Goal: Complete application form: Complete application form

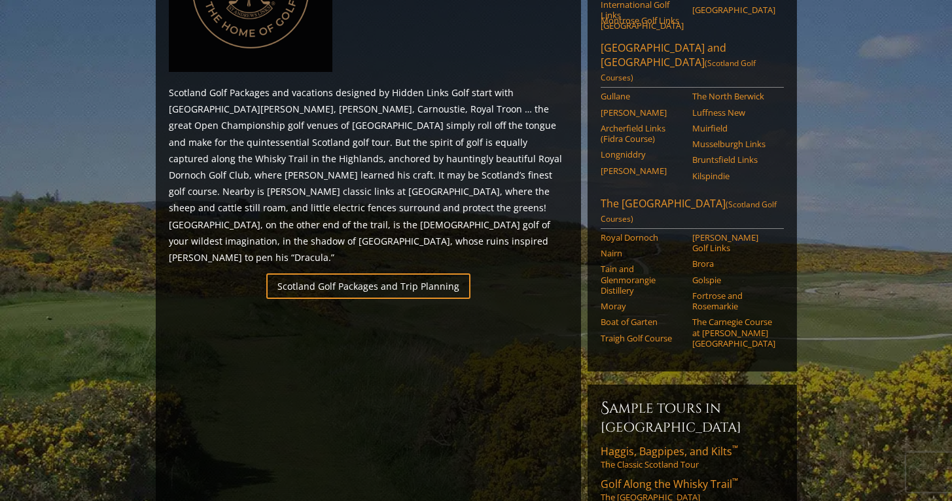
scroll to position [716, 0]
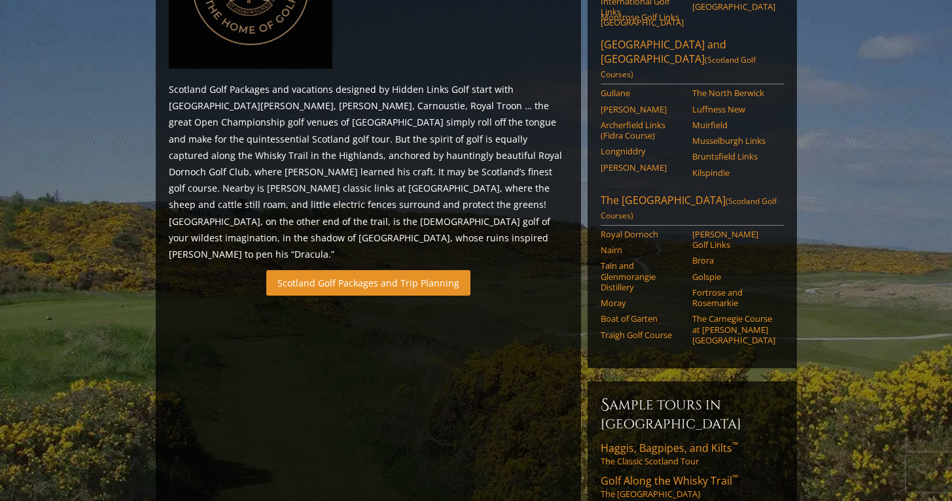
click at [400, 270] on link "Scotland Golf Packages and Trip Planning" at bounding box center [368, 283] width 204 height 26
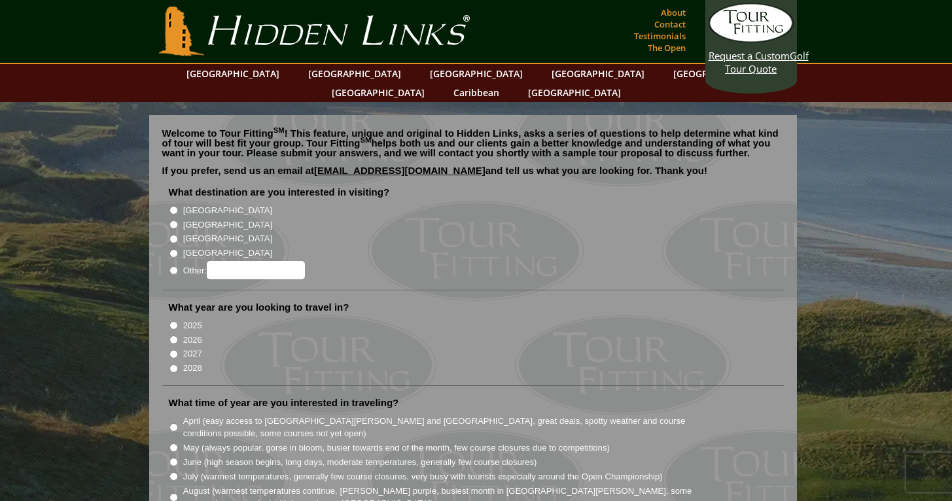
scroll to position [26, 0]
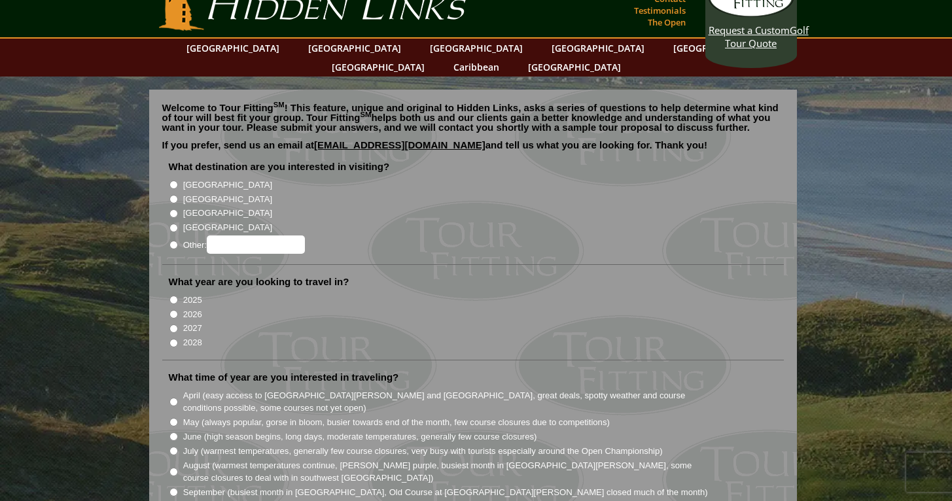
click at [190, 193] on label "[GEOGRAPHIC_DATA]" at bounding box center [227, 199] width 89 height 13
click at [178, 195] on input "[GEOGRAPHIC_DATA]" at bounding box center [173, 199] width 9 height 9
radio input "true"
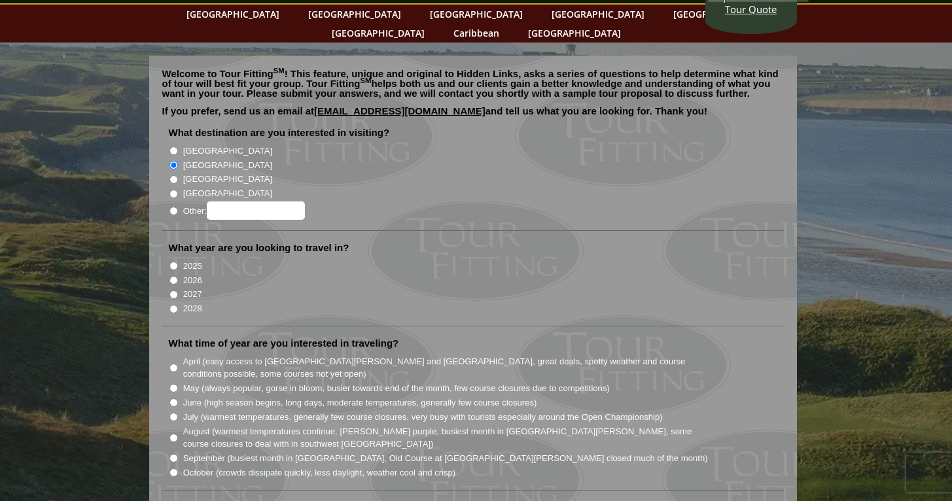
click at [190, 274] on label "2026" at bounding box center [192, 280] width 19 height 13
click at [178, 276] on input "2026" at bounding box center [173, 280] width 9 height 9
radio input "true"
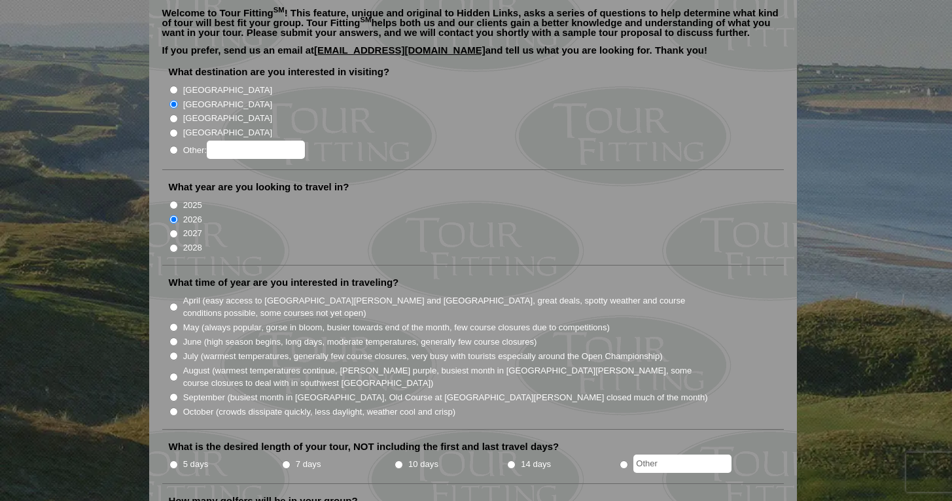
scroll to position [146, 0]
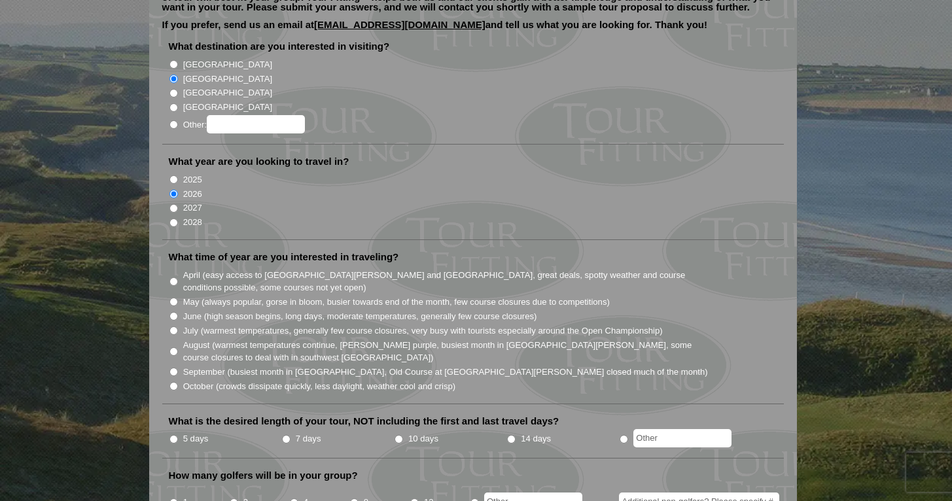
click at [235, 366] on label "September (busiest month in Ireland, Old Course at St. Andrews closed much of t…" at bounding box center [445, 372] width 525 height 13
click at [178, 368] on input "September (busiest month in Ireland, Old Course at St. Andrews closed much of t…" at bounding box center [173, 372] width 9 height 9
radio input "true"
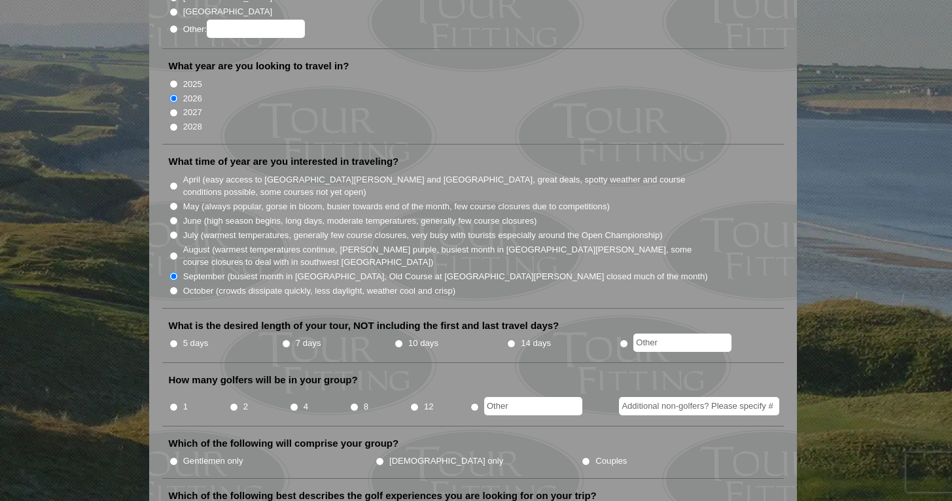
scroll to position [238, 0]
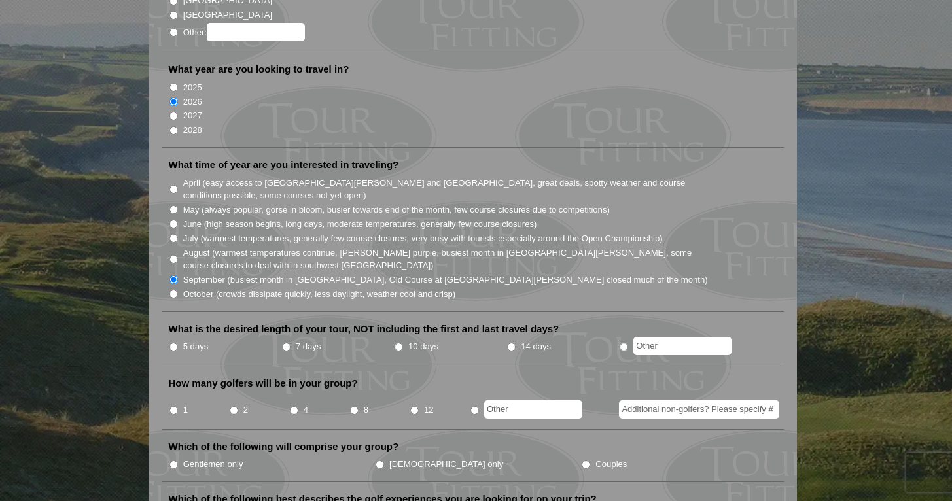
click at [268, 247] on label "August (warmest temperatures continue, heather bright purple, busiest month in …" at bounding box center [446, 260] width 526 height 26
click at [178, 255] on input "August (warmest temperatures continue, heather bright purple, busiest month in …" at bounding box center [173, 259] width 9 height 9
radio input "true"
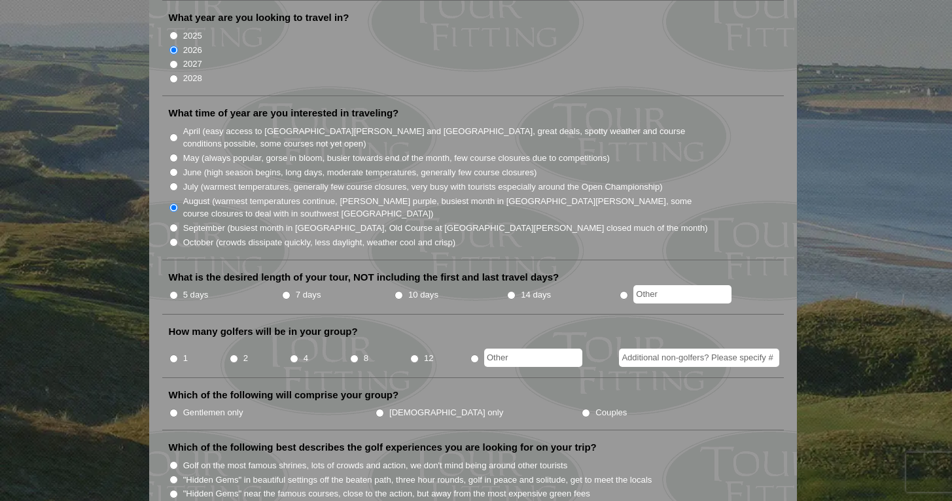
scroll to position [290, 0]
click at [188, 288] on label "5 days" at bounding box center [196, 294] width 26 height 13
click at [178, 290] on input "5 days" at bounding box center [173, 294] width 9 height 9
radio input "true"
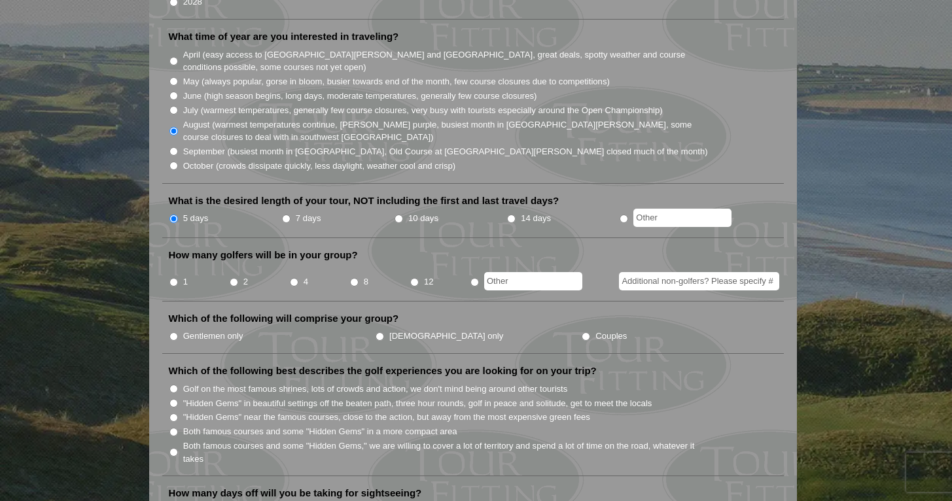
scroll to position [368, 0]
click at [358, 265] on li "8" at bounding box center [379, 277] width 60 height 26
click at [353, 277] on input "8" at bounding box center [354, 281] width 9 height 9
radio input "true"
click at [175, 331] on input "Gentlemen only" at bounding box center [173, 335] width 9 height 9
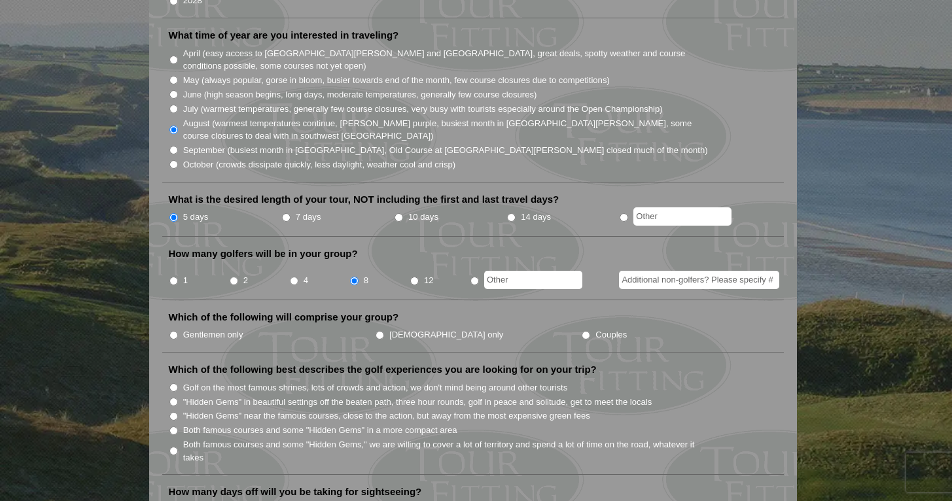
radio input "true"
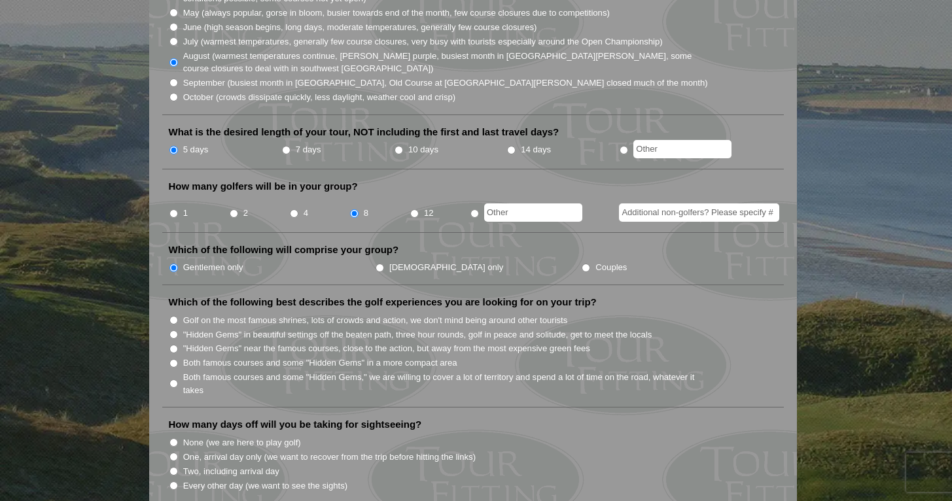
scroll to position [436, 0]
click at [174, 358] on input "Both famous courses and some "Hidden Gems" in a more compact area" at bounding box center [173, 362] width 9 height 9
radio input "true"
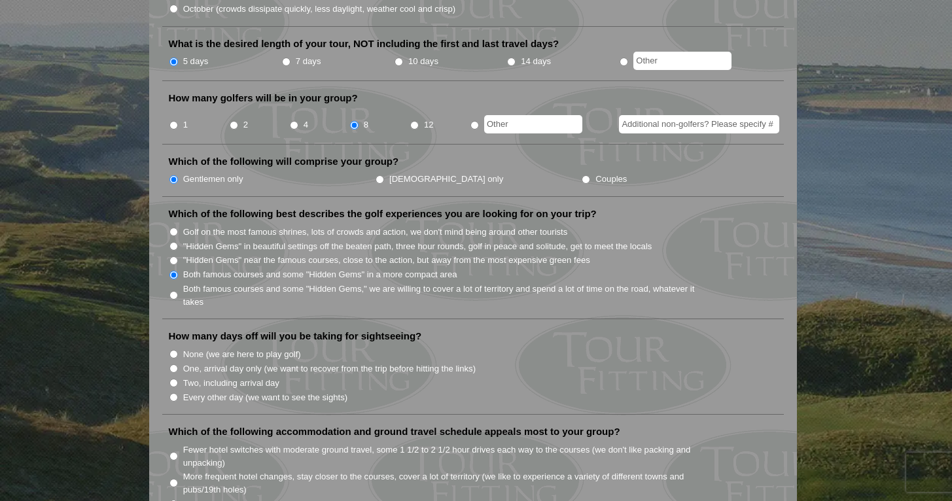
scroll to position [551, 0]
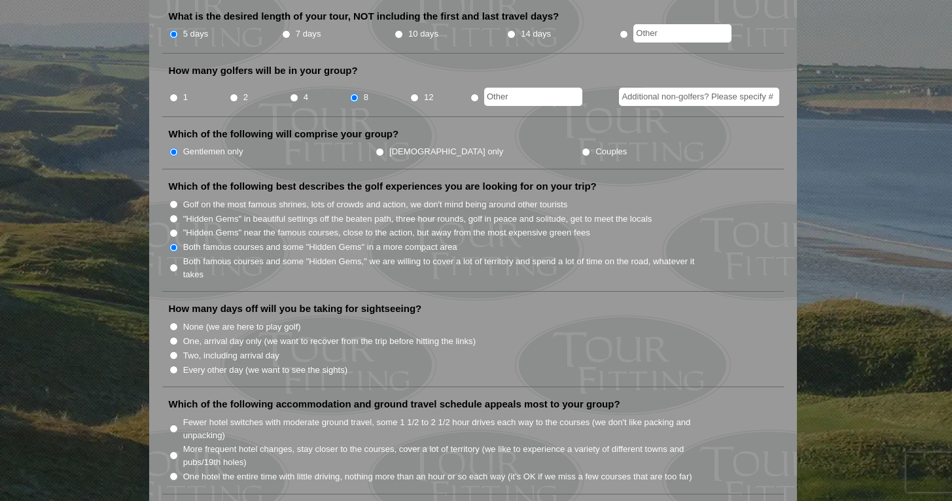
click at [235, 335] on label "One, arrival day only (we want to recover from the trip before hitting the link…" at bounding box center [329, 341] width 292 height 13
click at [178, 337] on input "One, arrival day only (we want to recover from the trip before hitting the link…" at bounding box center [173, 341] width 9 height 9
radio input "true"
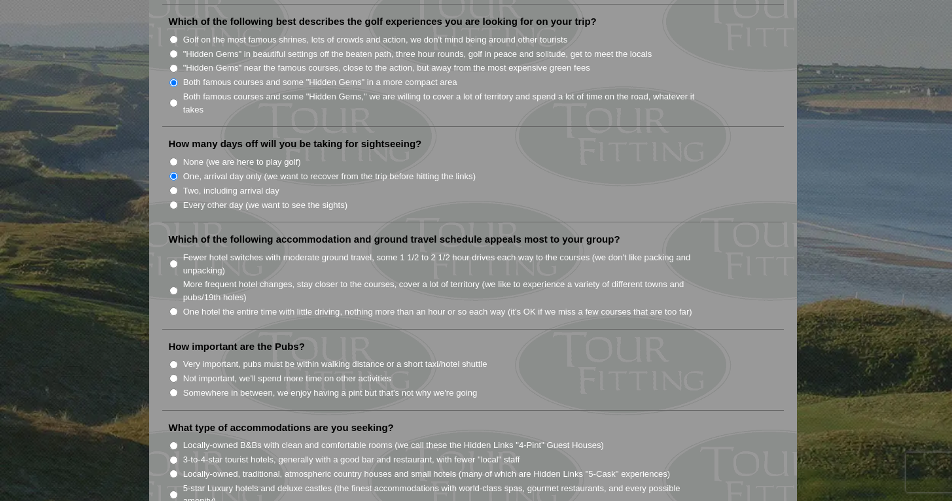
scroll to position [728, 0]
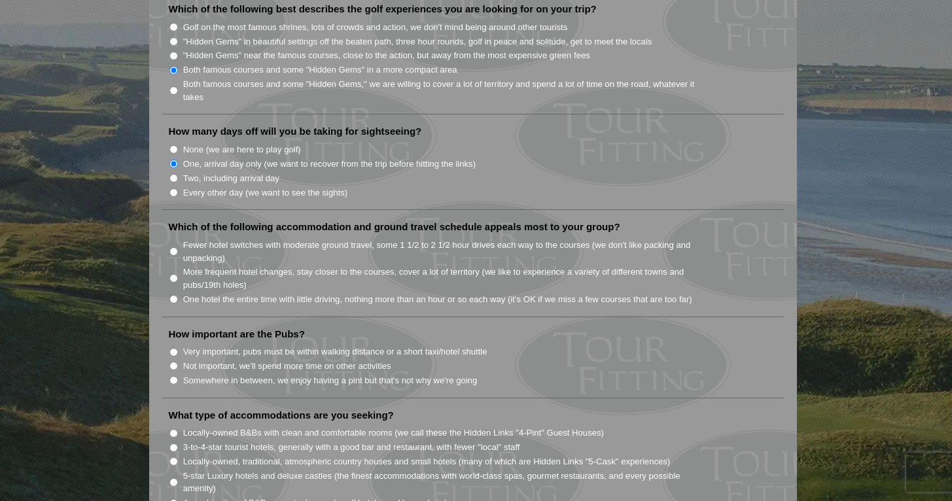
click at [215, 242] on label "Fewer hotel switches with moderate ground travel, some 1 1/2 to 2 1/2 hour driv…" at bounding box center [446, 252] width 526 height 26
click at [178, 247] on input "Fewer hotel switches with moderate ground travel, some 1 1/2 to 2 1/2 hour driv…" at bounding box center [173, 251] width 9 height 9
radio input "true"
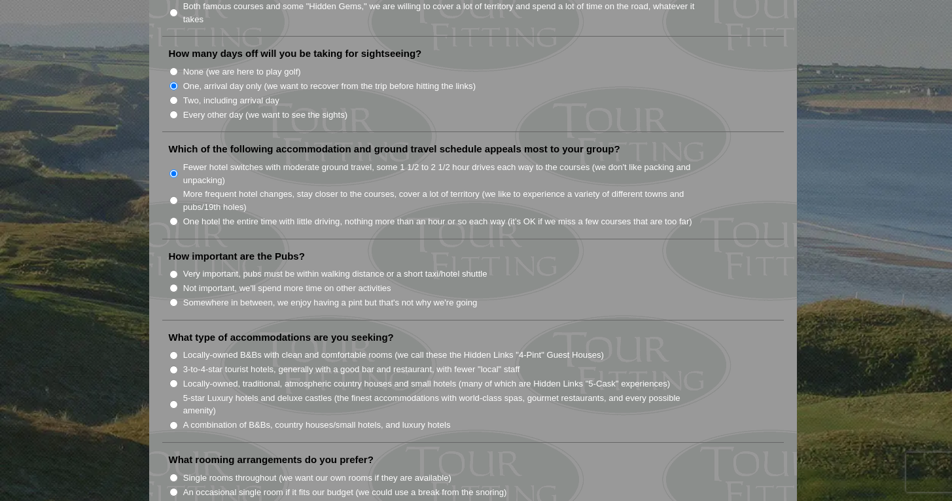
scroll to position [806, 0]
click at [259, 296] on label "Somewhere in between, we enjoy having a pint but that's not why we're going" at bounding box center [330, 302] width 294 height 13
click at [178, 298] on input "Somewhere in between, we enjoy having a pint but that's not why we're going" at bounding box center [173, 302] width 9 height 9
radio input "true"
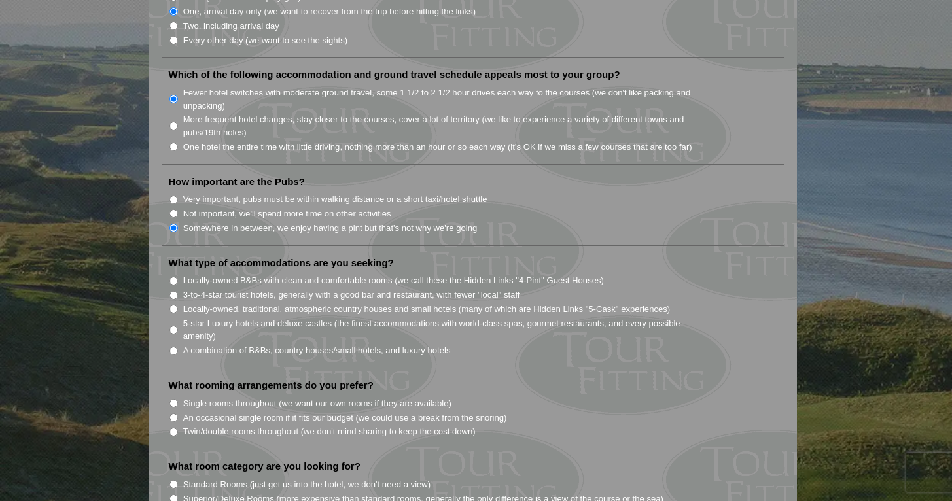
scroll to position [881, 0]
click at [246, 288] on label "3-to-4-star tourist hotels, generally with a good bar and restaurant, with fewe…" at bounding box center [351, 294] width 337 height 13
click at [178, 290] on input "3-to-4-star tourist hotels, generally with a good bar and restaurant, with fewe…" at bounding box center [173, 294] width 9 height 9
radio input "true"
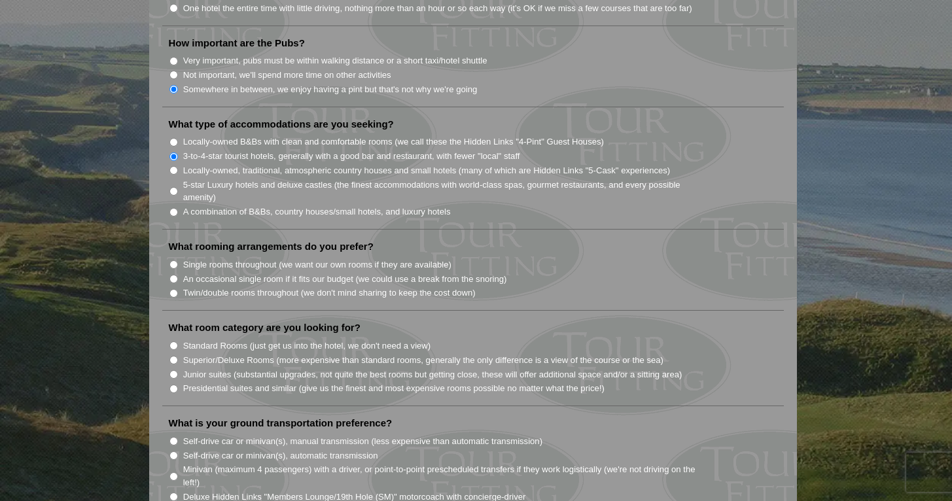
scroll to position [1020, 0]
click at [265, 286] on label "Twin/double rooms throughout (we don't mind sharing to keep the cost down)" at bounding box center [329, 292] width 292 height 13
click at [178, 288] on input "Twin/double rooms throughout (we don't mind sharing to keep the cost down)" at bounding box center [173, 292] width 9 height 9
radio input "true"
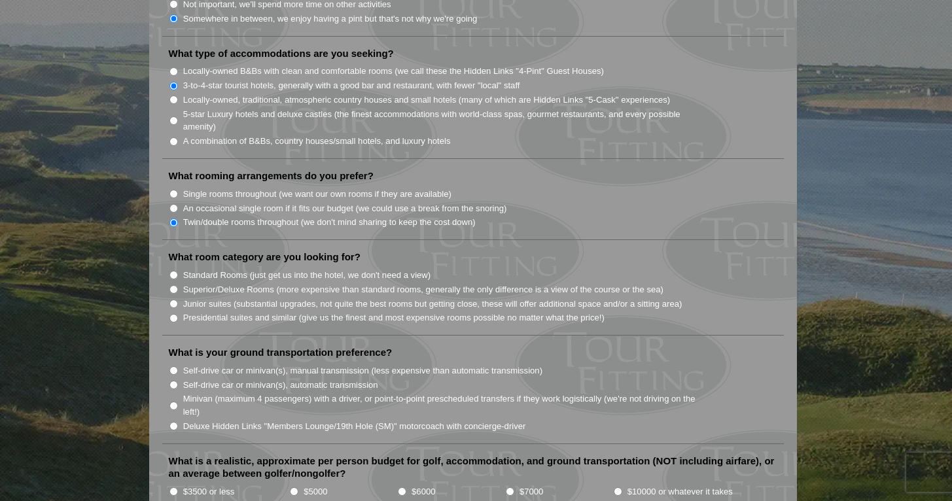
scroll to position [1114, 0]
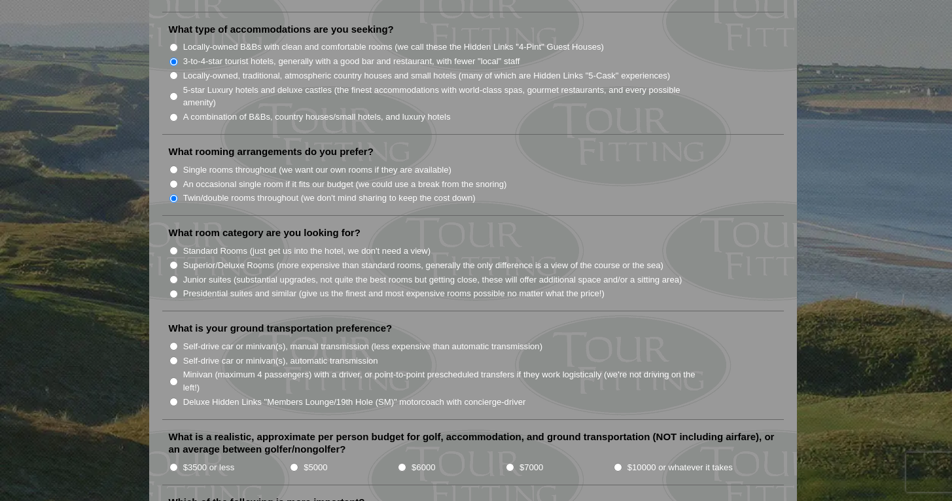
click at [239, 245] on label "Standard Rooms (just get us into the hotel, we don't need a view)" at bounding box center [307, 251] width 248 height 13
click at [178, 247] on input "Standard Rooms (just get us into the hotel, we don't need a view)" at bounding box center [173, 251] width 9 height 9
radio input "true"
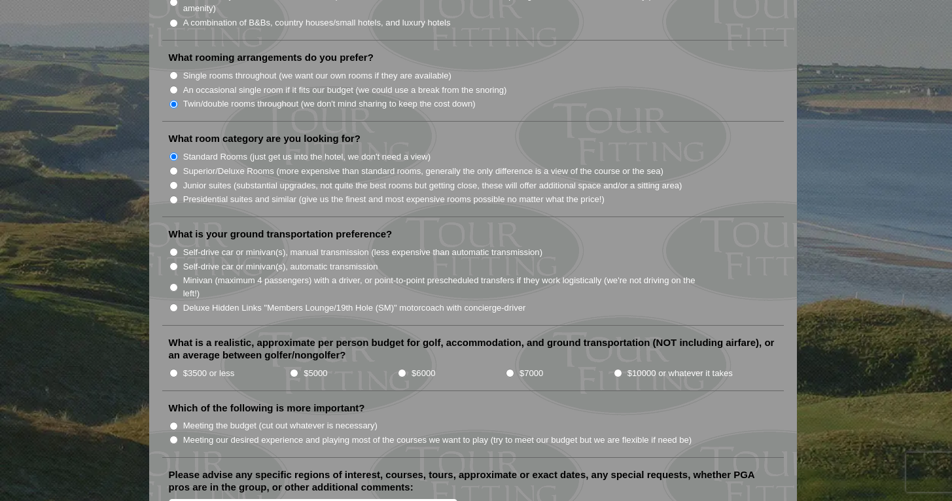
scroll to position [1209, 0]
click at [245, 301] on label "Deluxe Hidden Links "Members Lounge/19th Hole (SM)" motorcoach with concierge-d…" at bounding box center [354, 307] width 343 height 13
click at [178, 303] on input "Deluxe Hidden Links "Members Lounge/19th Hole (SM)" motorcoach with concierge-d…" at bounding box center [173, 307] width 9 height 9
radio input "true"
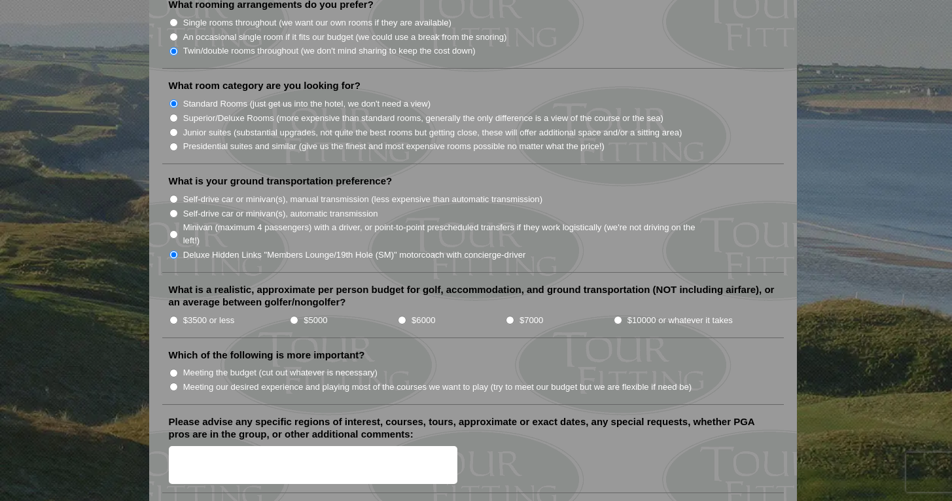
scroll to position [1262, 0]
click at [292, 315] on input "$5000" at bounding box center [294, 319] width 9 height 9
radio input "true"
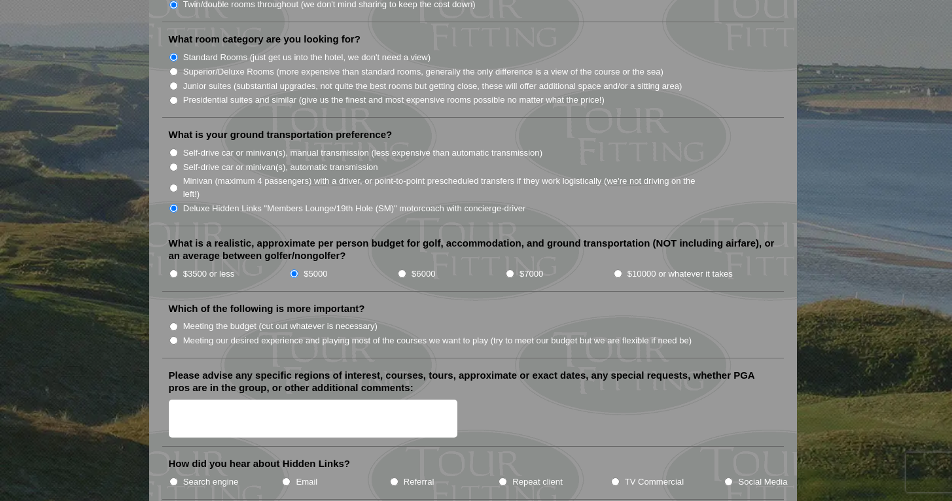
scroll to position [1309, 0]
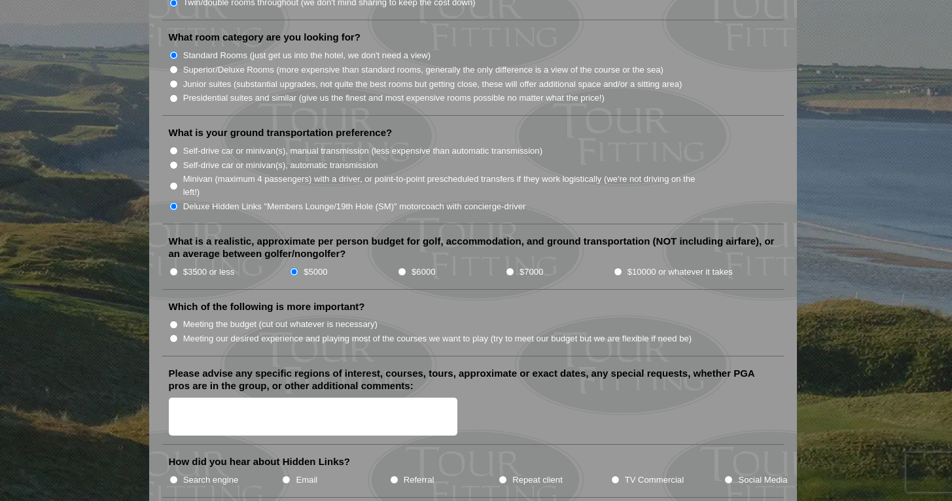
click at [241, 332] on label "Meeting our desired experience and playing most of the courses we want to play …" at bounding box center [437, 338] width 509 height 13
click at [178, 334] on input "Meeting our desired experience and playing most of the courses we want to play …" at bounding box center [173, 338] width 9 height 9
radio input "true"
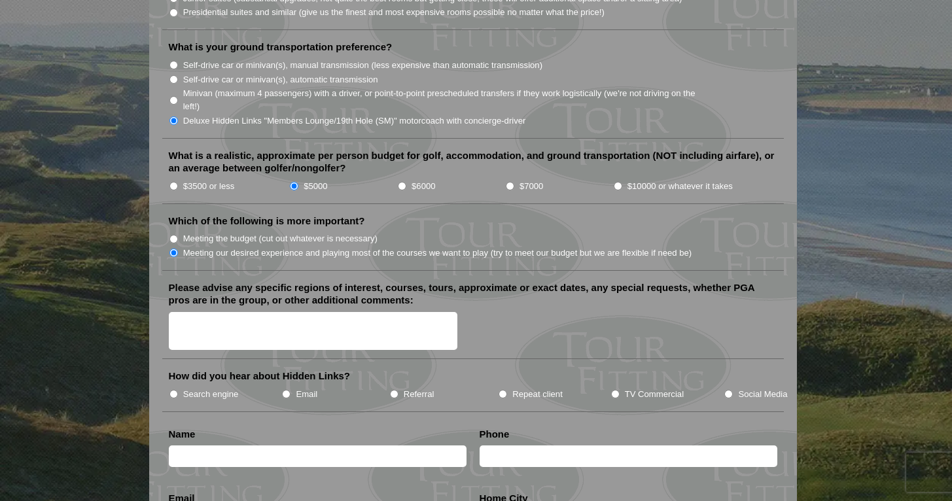
scroll to position [1398, 0]
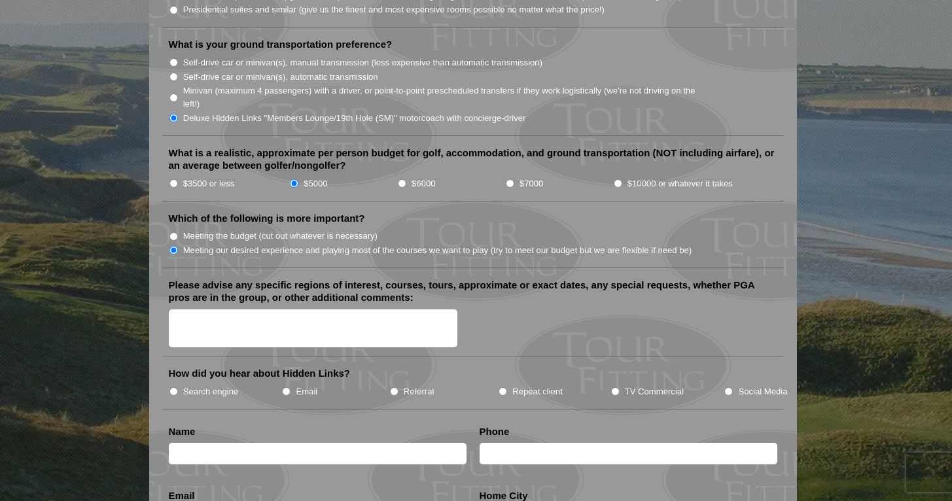
click at [409, 385] on label "Referral" at bounding box center [419, 391] width 31 height 13
click at [398, 387] on input "Referral" at bounding box center [394, 391] width 9 height 9
radio input "true"
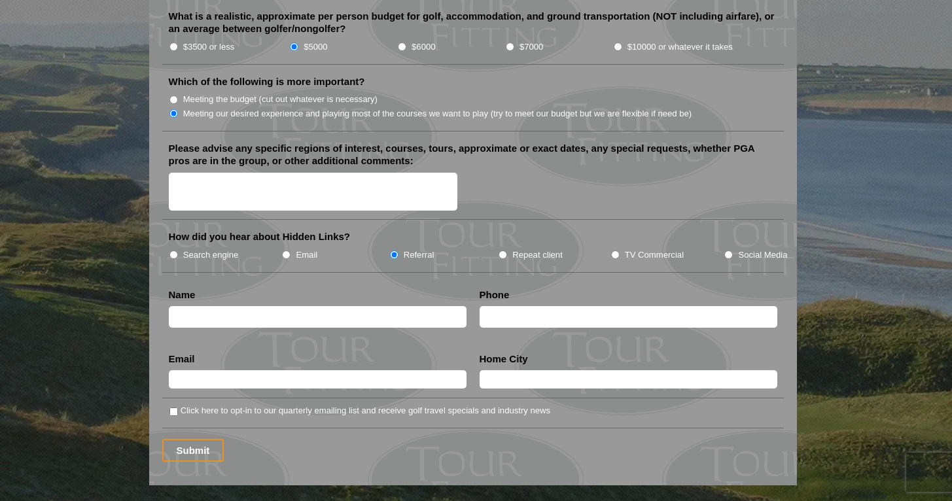
scroll to position [1527, 0]
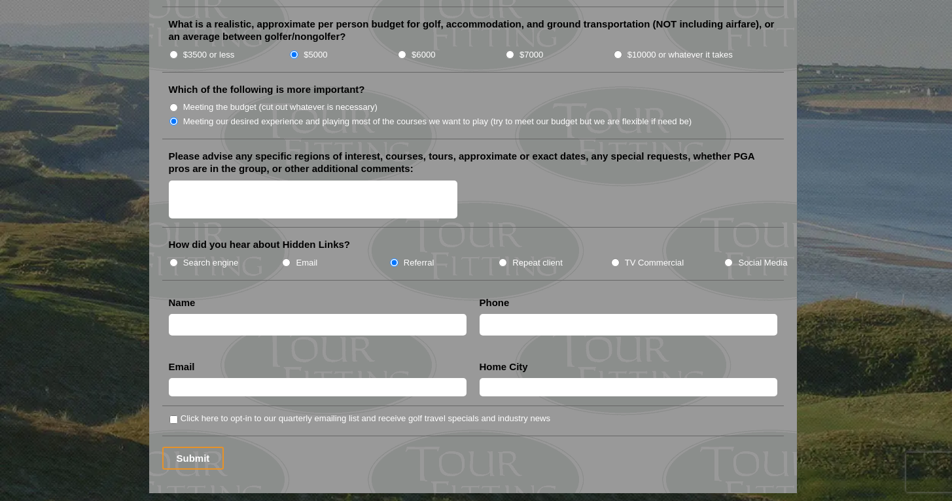
click at [268, 314] on input "text" at bounding box center [318, 325] width 298 height 22
type input "Joe"
type input "7326164212"
click at [205, 314] on input "Joe" at bounding box center [318, 325] width 298 height 22
type input "Joe Lemanowicz"
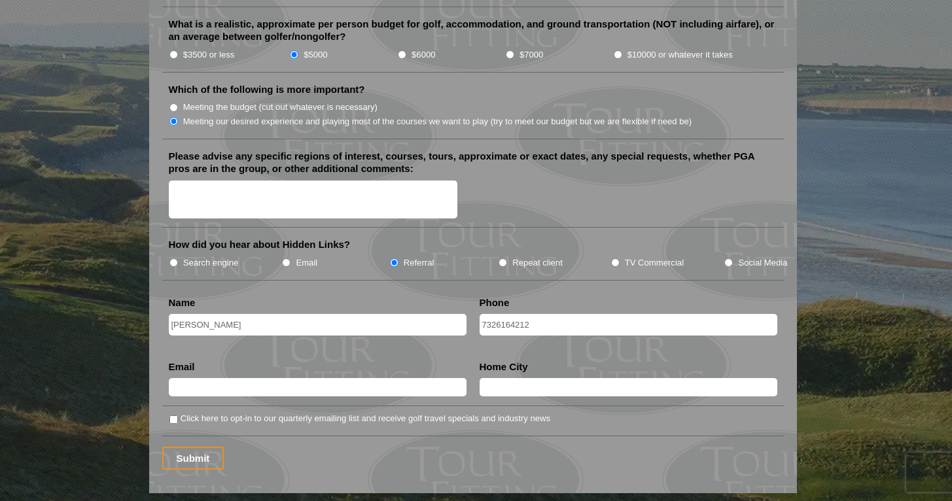
type input "l"
type input "7326164212"
type input "lemanowiczjoe@gmail.com"
type input "New York"
click at [192, 447] on input "Submit" at bounding box center [193, 458] width 62 height 23
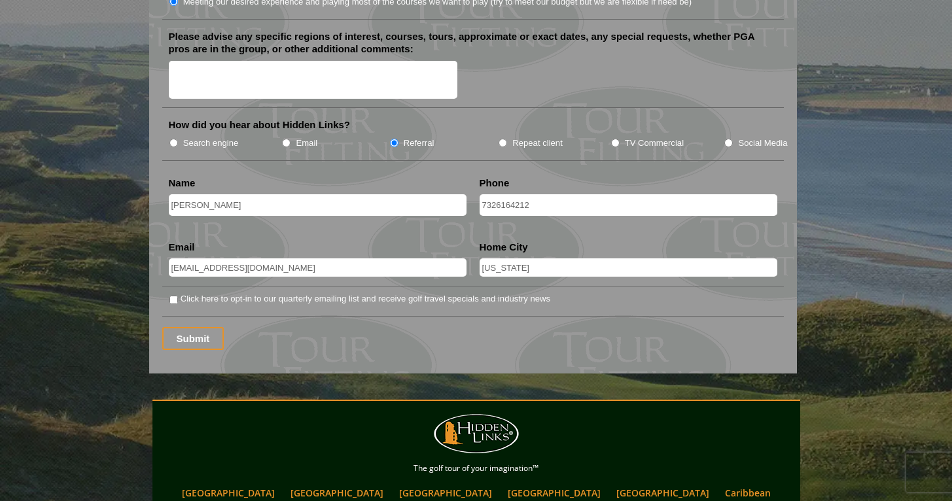
scroll to position [1708, 0]
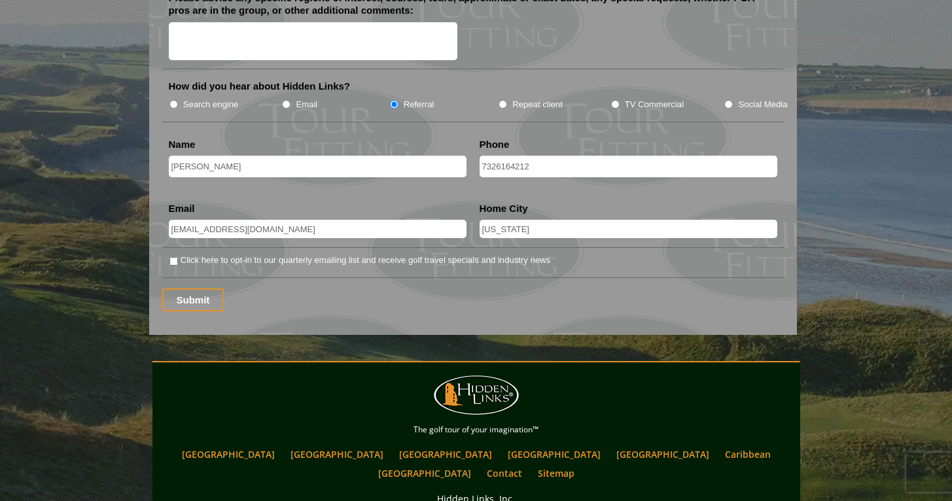
click at [203, 254] on label "Click here to opt-in to our quarterly emailing list and receive golf travel spe…" at bounding box center [366, 260] width 370 height 13
click at [178, 257] on input "Click here to opt-in to our quarterly emailing list and receive golf travel spe…" at bounding box center [173, 261] width 9 height 9
checkbox input "true"
click at [203, 288] on input "Submit" at bounding box center [193, 299] width 62 height 23
